Goal: Information Seeking & Learning: Check status

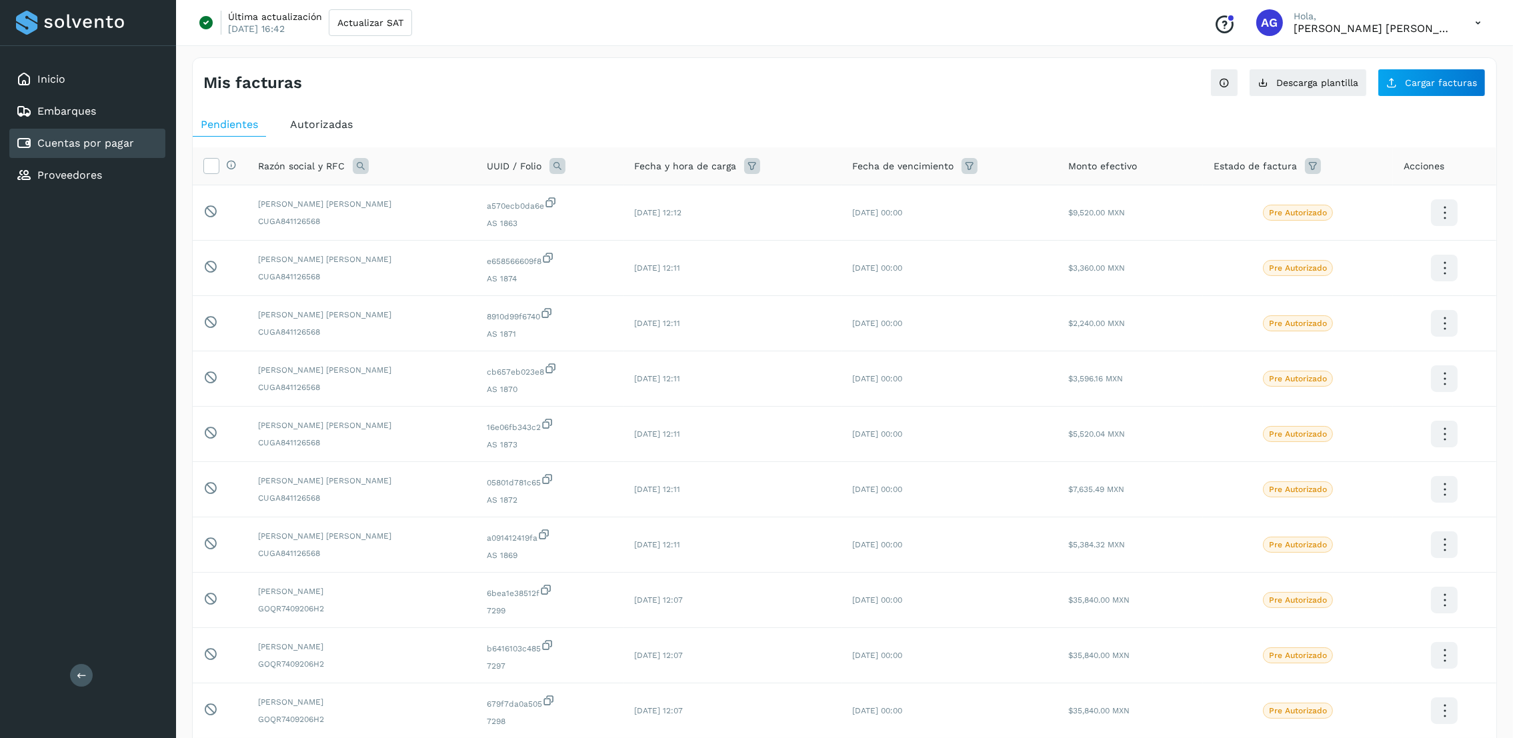
click at [103, 137] on link "Cuentas por pagar" at bounding box center [85, 143] width 97 height 13
click at [327, 135] on div "Autorizadas" at bounding box center [321, 125] width 79 height 24
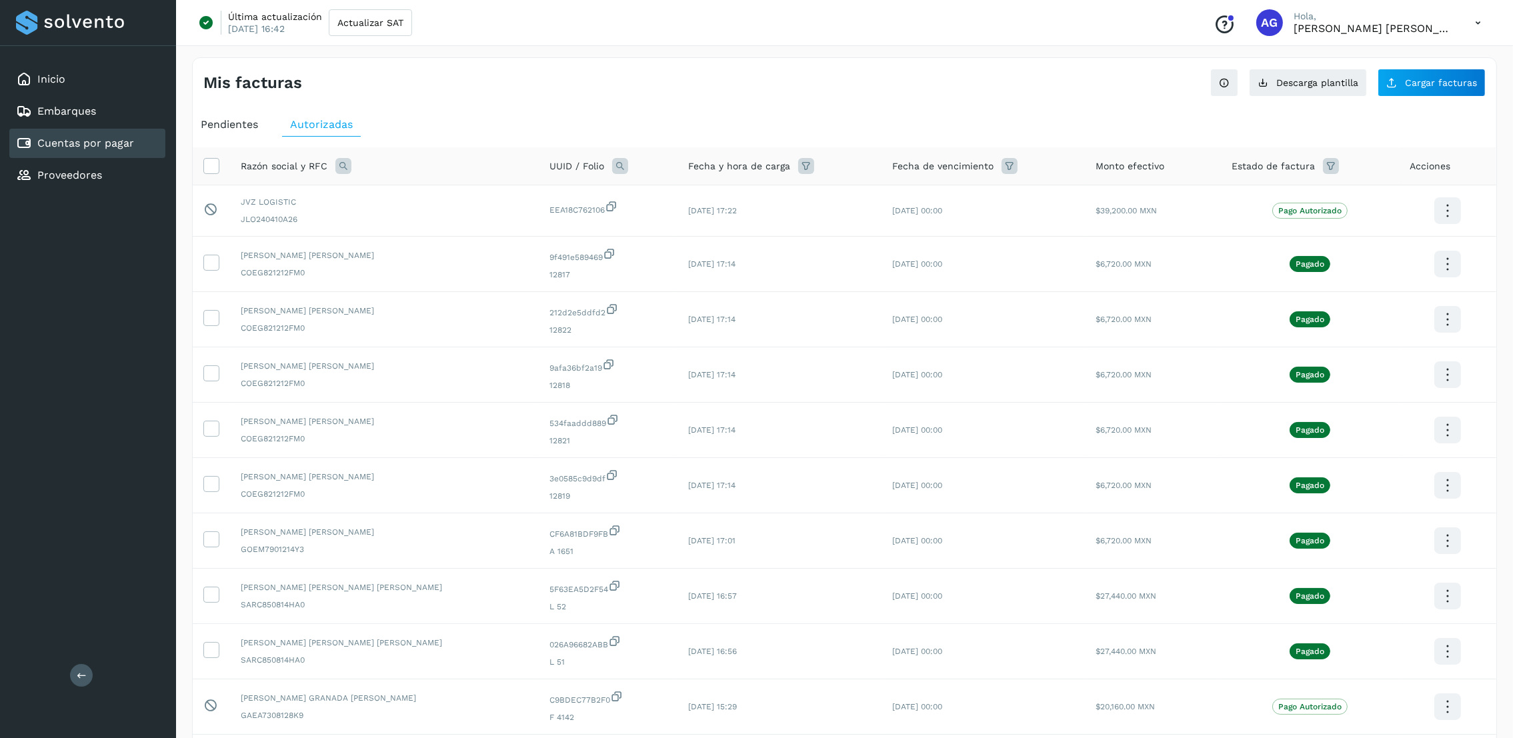
click at [253, 161] on span "Razón social y RFC" at bounding box center [284, 166] width 87 height 14
click at [342, 163] on icon at bounding box center [343, 166] width 16 height 16
click at [434, 217] on input "text" at bounding box center [431, 221] width 164 height 21
type input "**********"
click at [442, 252] on button "Buscar" at bounding box center [464, 256] width 97 height 27
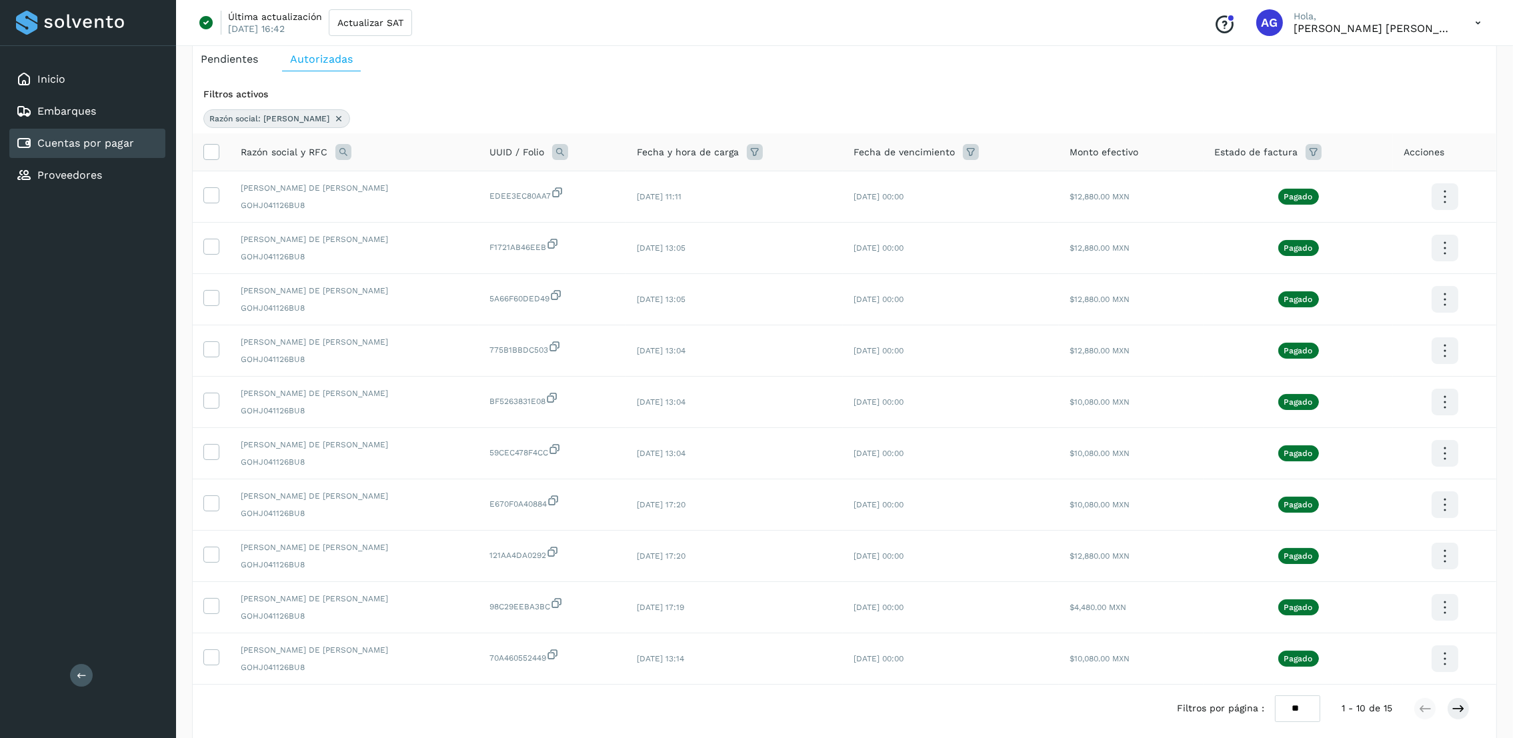
scroll to position [100, 0]
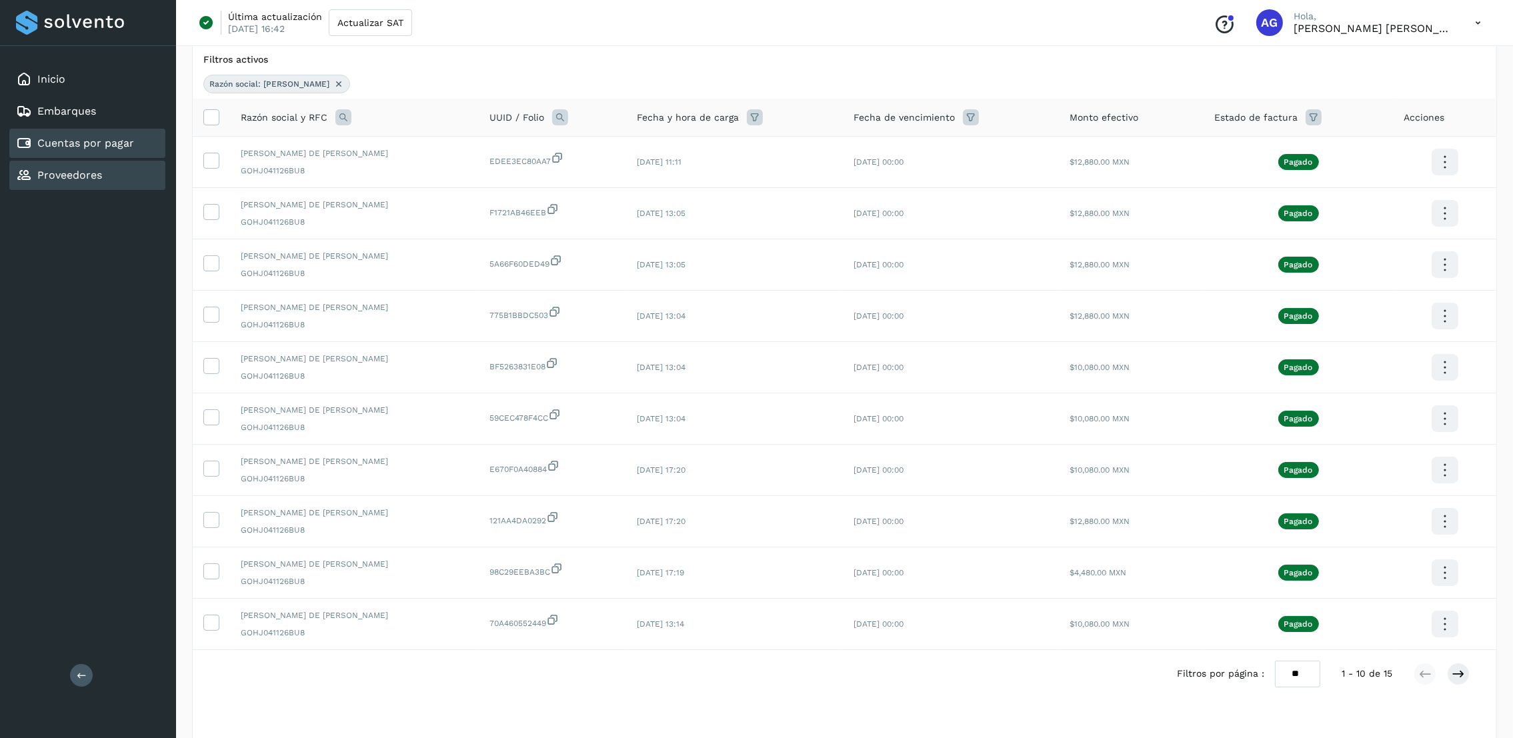
click at [95, 161] on div "Proveedores" at bounding box center [87, 175] width 156 height 29
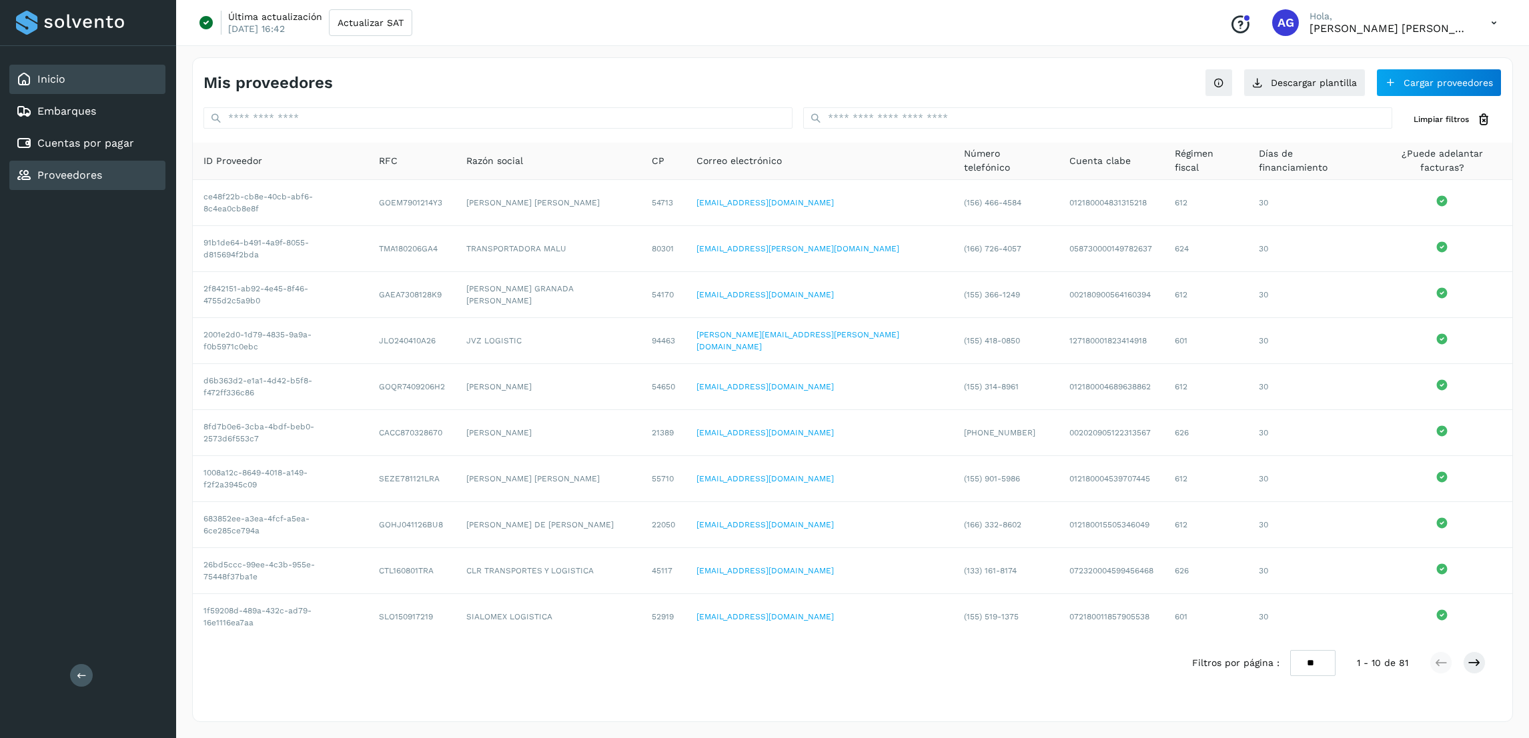
click at [67, 71] on div "Inicio" at bounding box center [87, 79] width 156 height 29
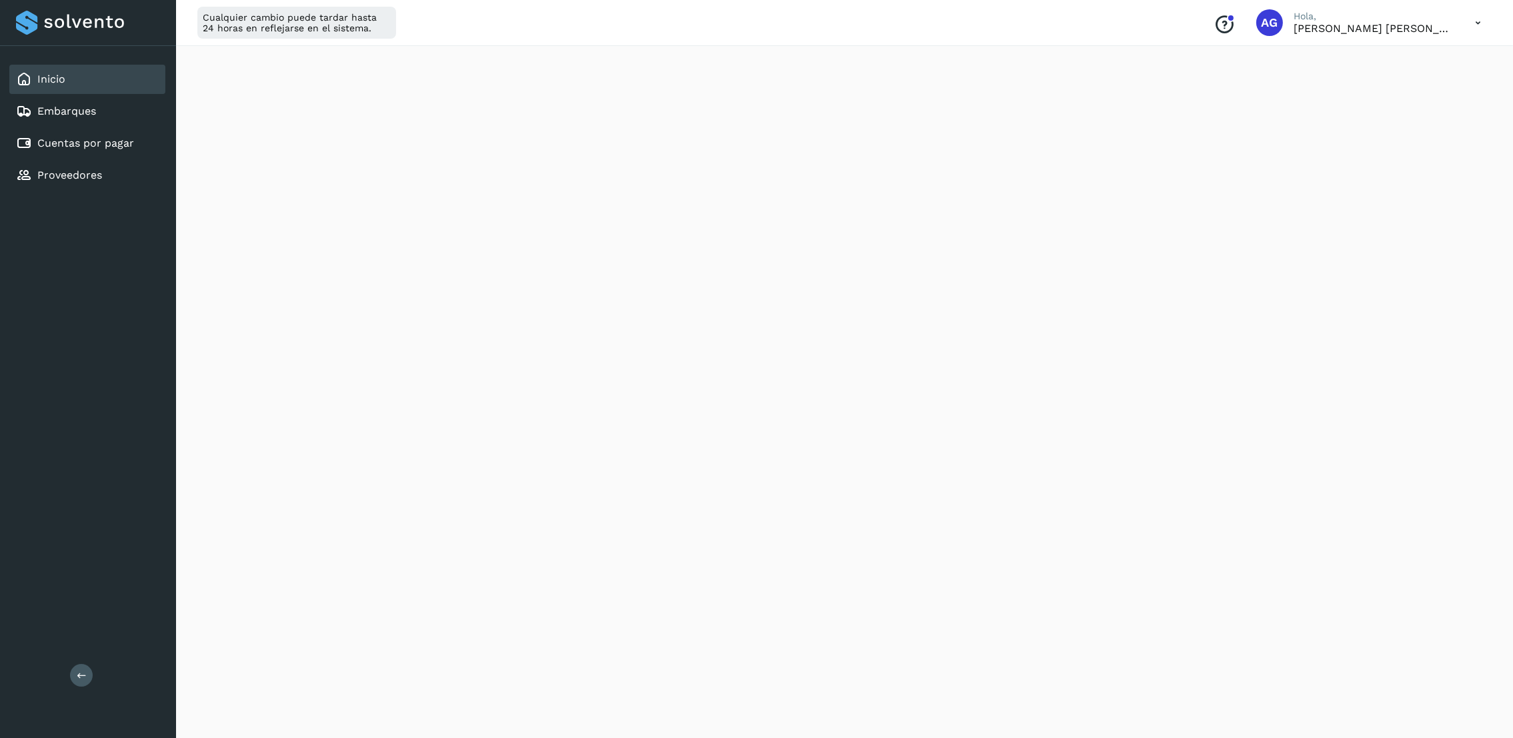
scroll to position [51, 0]
click at [130, 145] on link "Cuentas por pagar" at bounding box center [85, 143] width 97 height 13
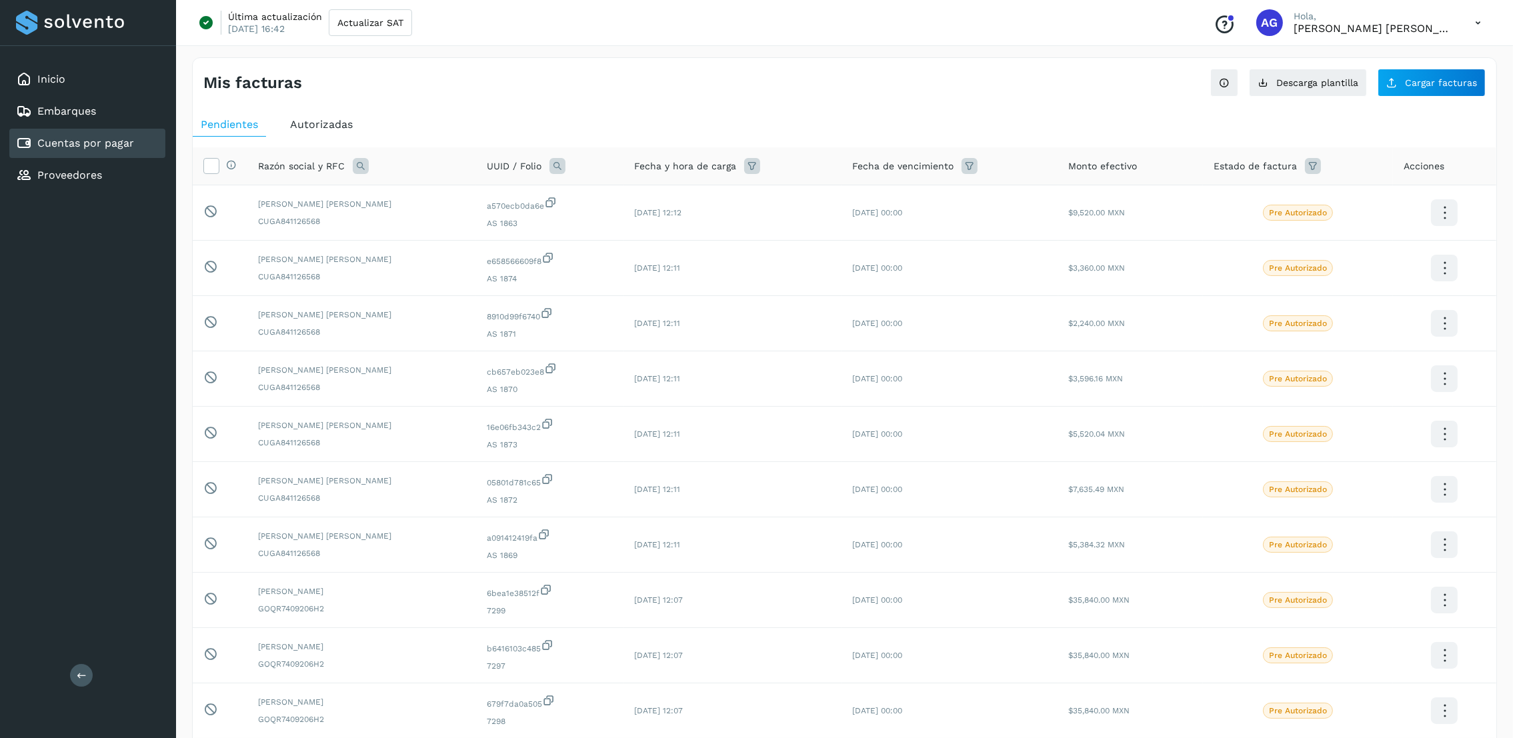
click at [318, 128] on span "Autorizadas" at bounding box center [321, 124] width 63 height 13
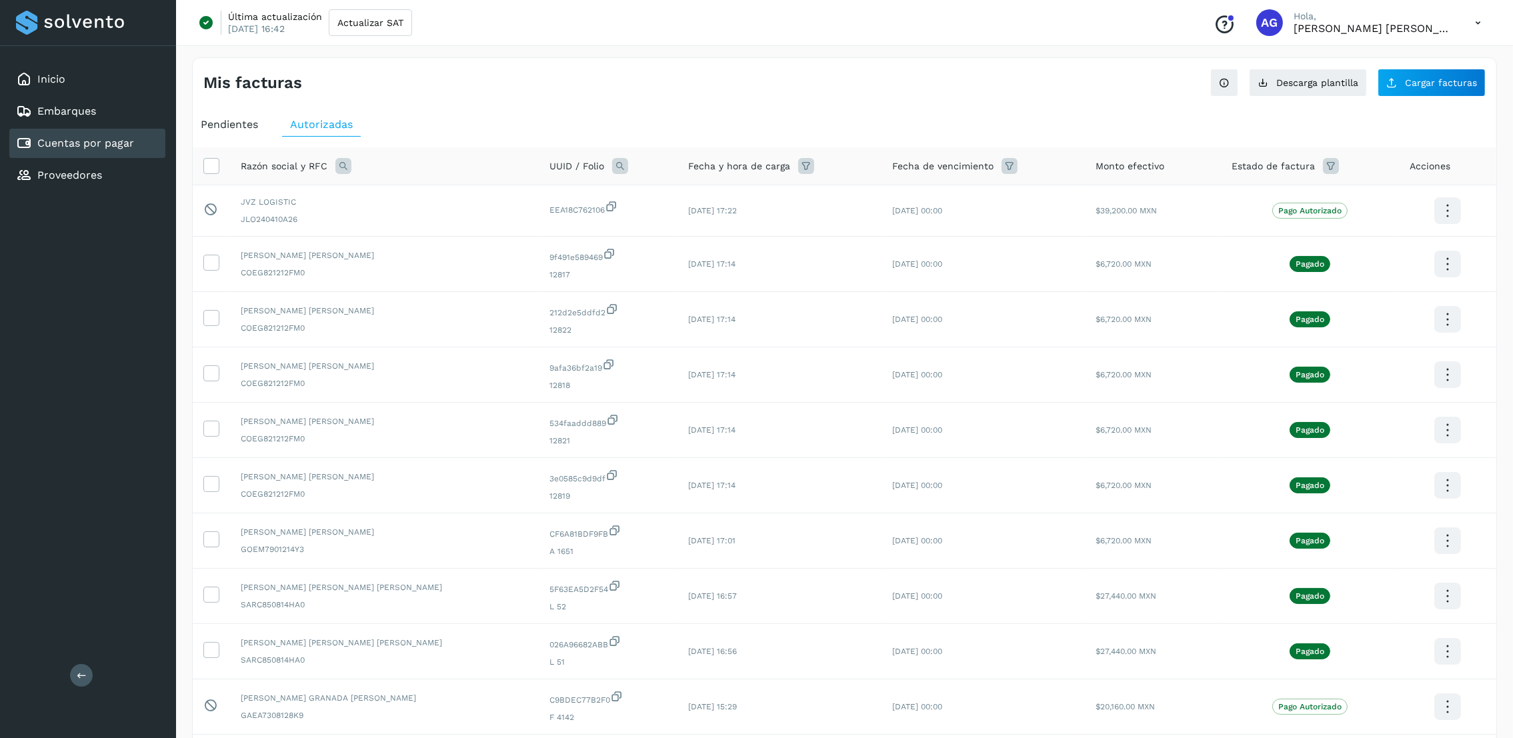
click at [335, 167] on icon at bounding box center [343, 166] width 16 height 16
click at [424, 227] on input "text" at bounding box center [431, 221] width 164 height 21
type input "**********"
click at [444, 255] on button "Buscar" at bounding box center [464, 256] width 97 height 27
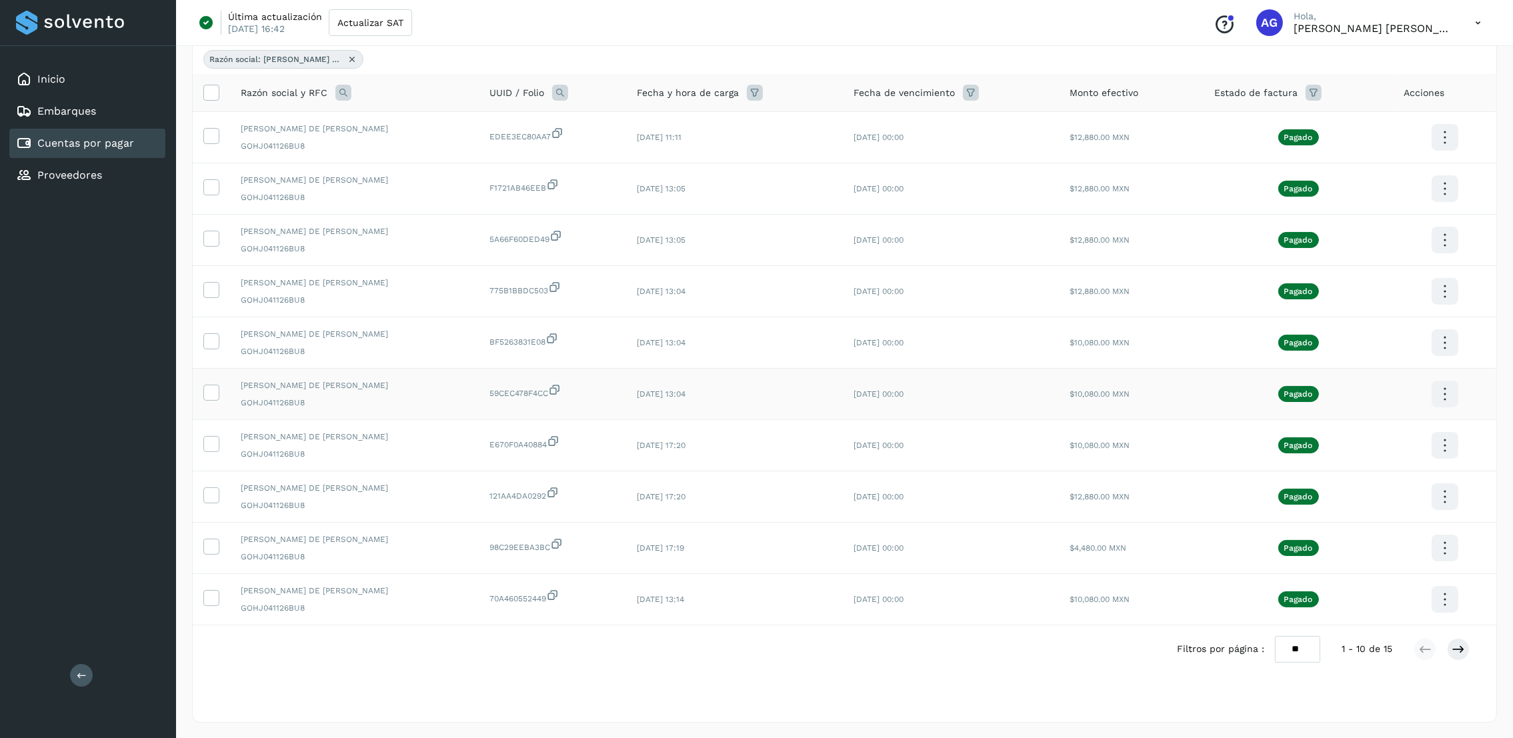
scroll to position [127, 0]
click at [1458, 652] on icon at bounding box center [1458, 648] width 13 height 13
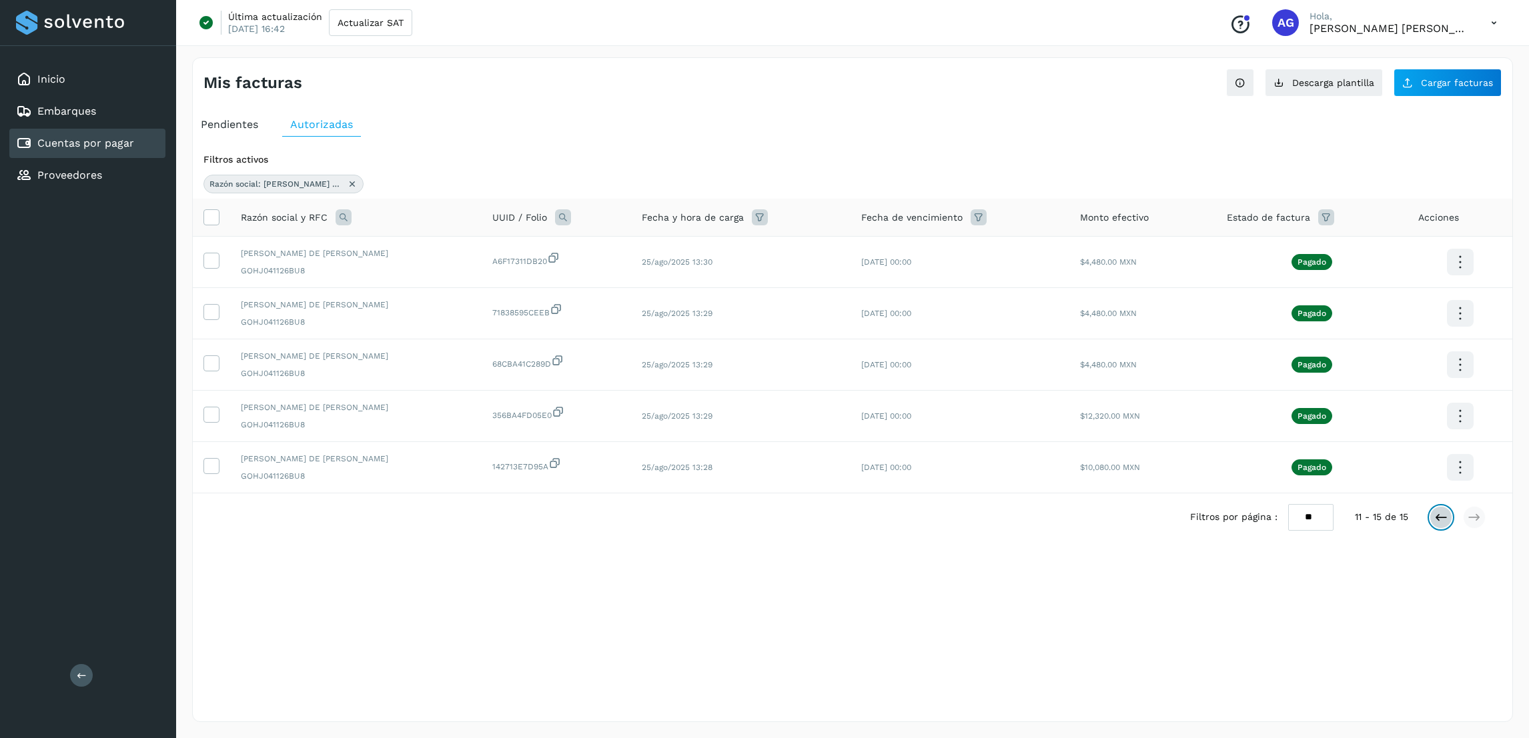
click at [1432, 524] on button at bounding box center [1440, 517] width 23 height 23
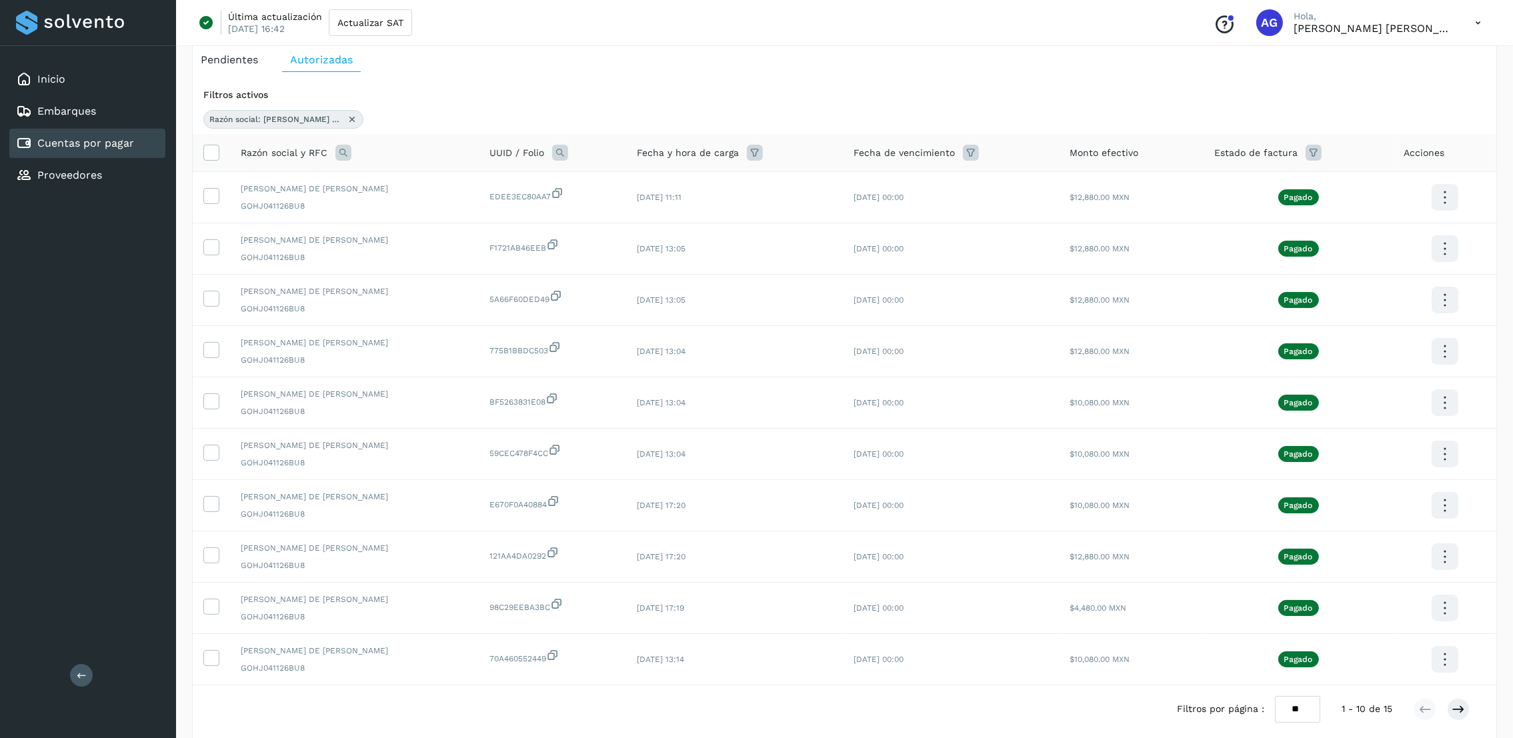
scroll to position [100, 0]
